Goal: Navigation & Orientation: Find specific page/section

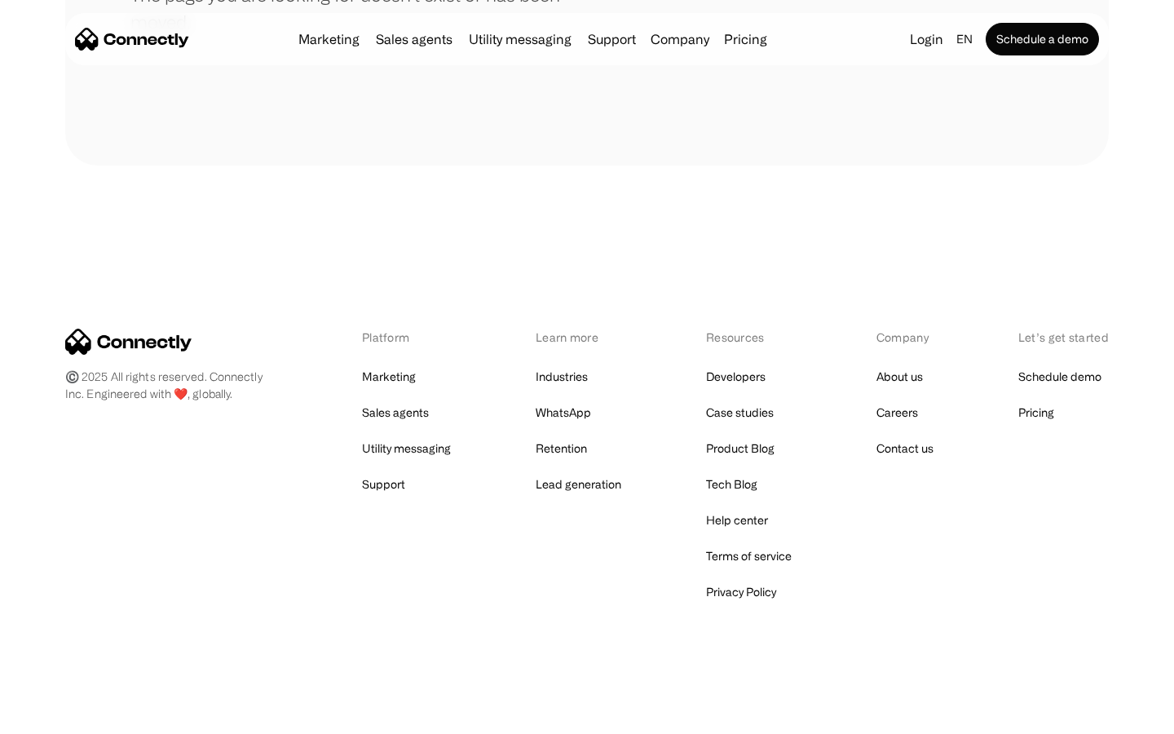
scroll to position [298, 0]
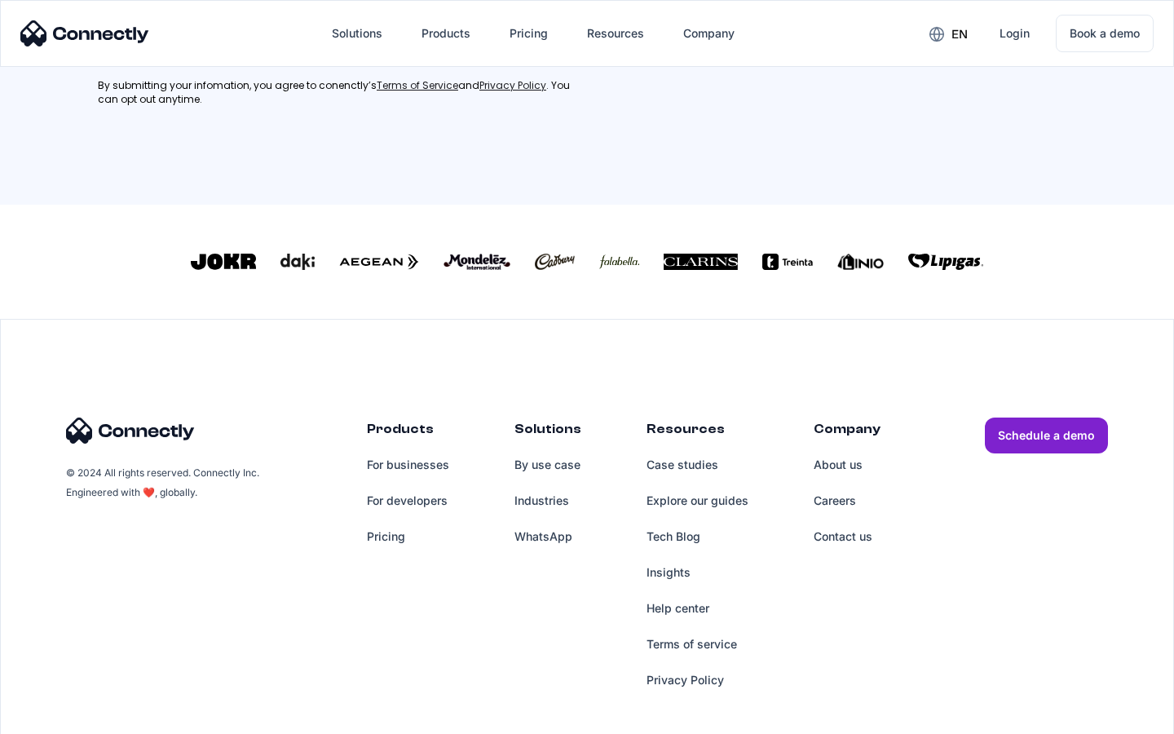
scroll to position [734, 0]
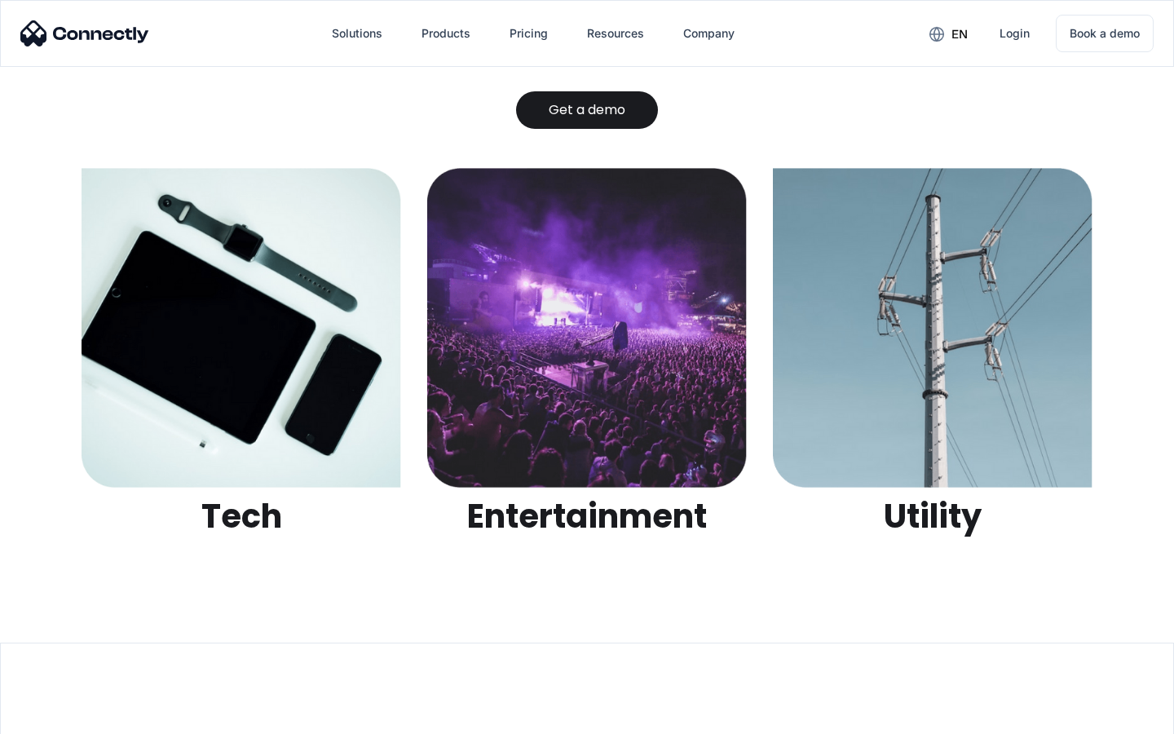
scroll to position [5143, 0]
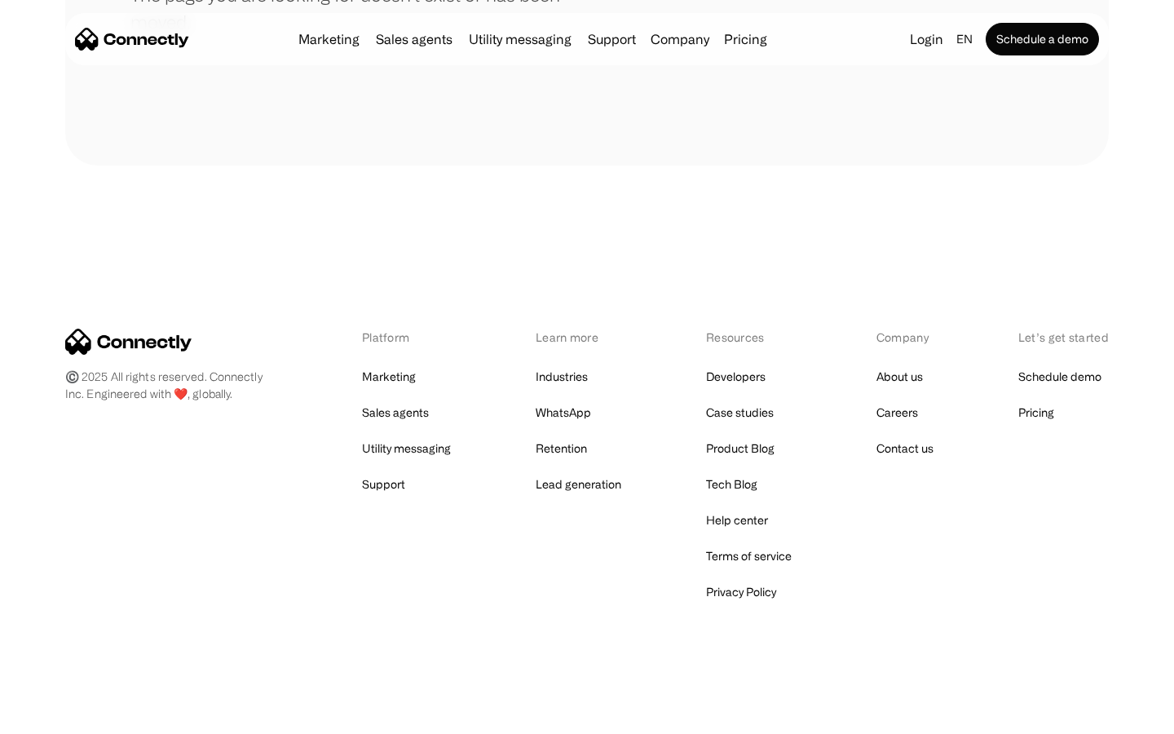
scroll to position [298, 0]
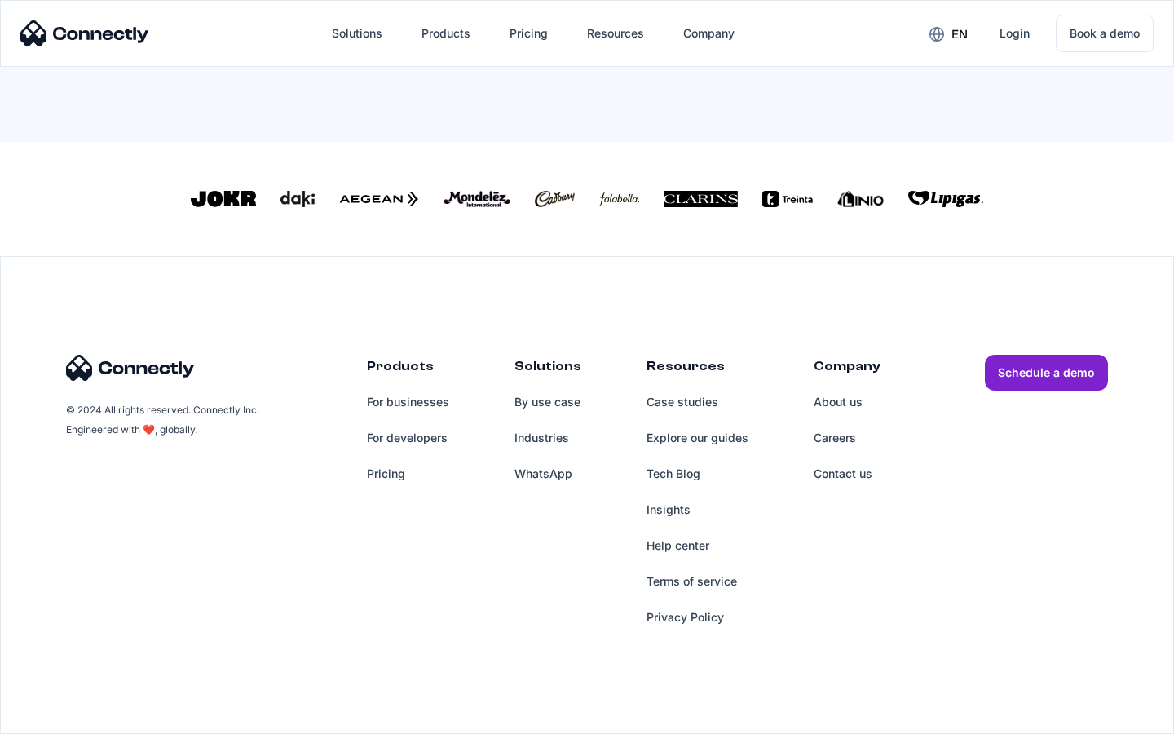
scroll to position [715, 0]
